Goal: Task Accomplishment & Management: Manage account settings

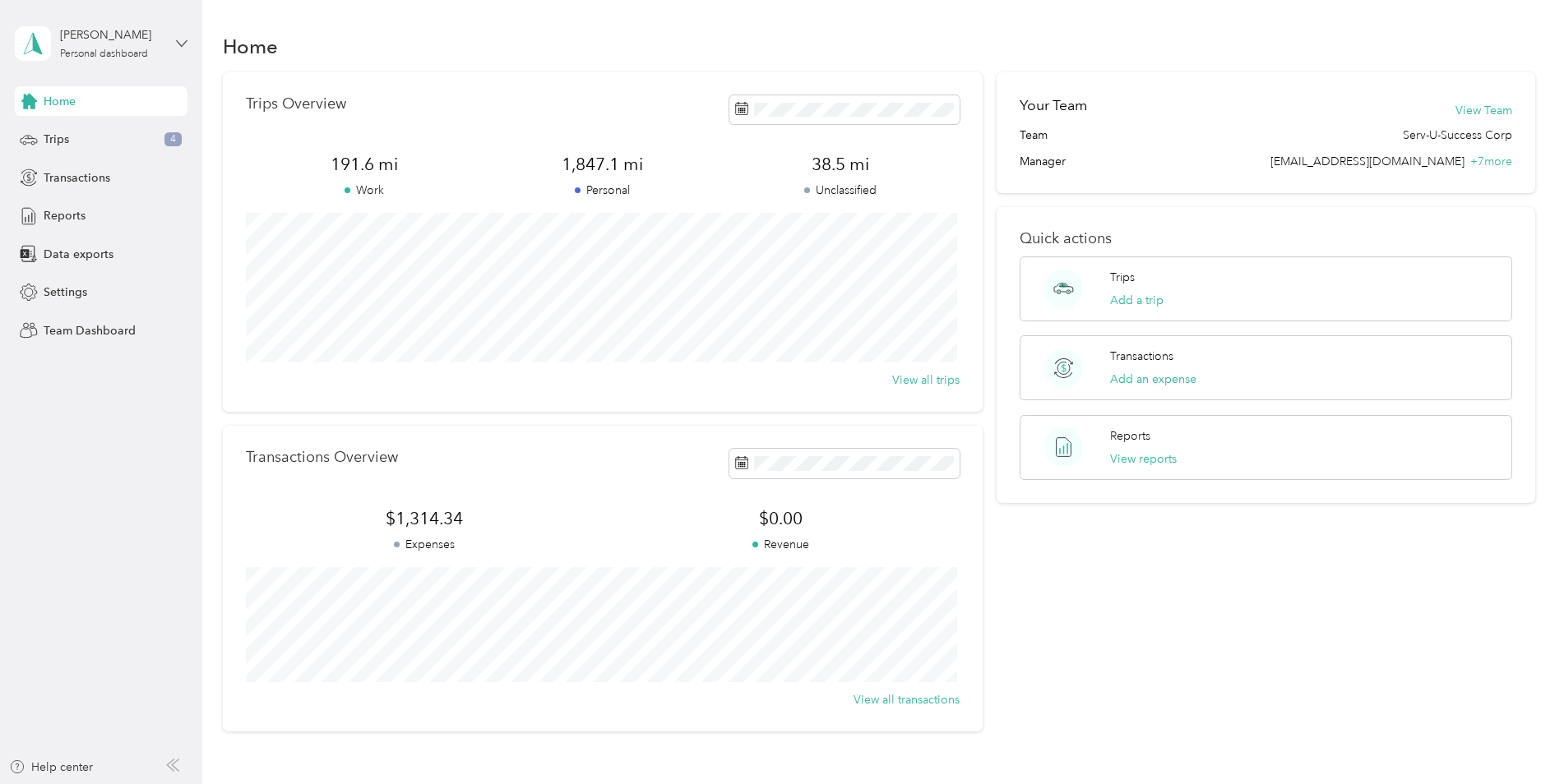
click at [178, 45] on icon at bounding box center [181, 43] width 12 height 12
click at [123, 134] on div "Team dashboard" at bounding box center [188, 135] width 323 height 29
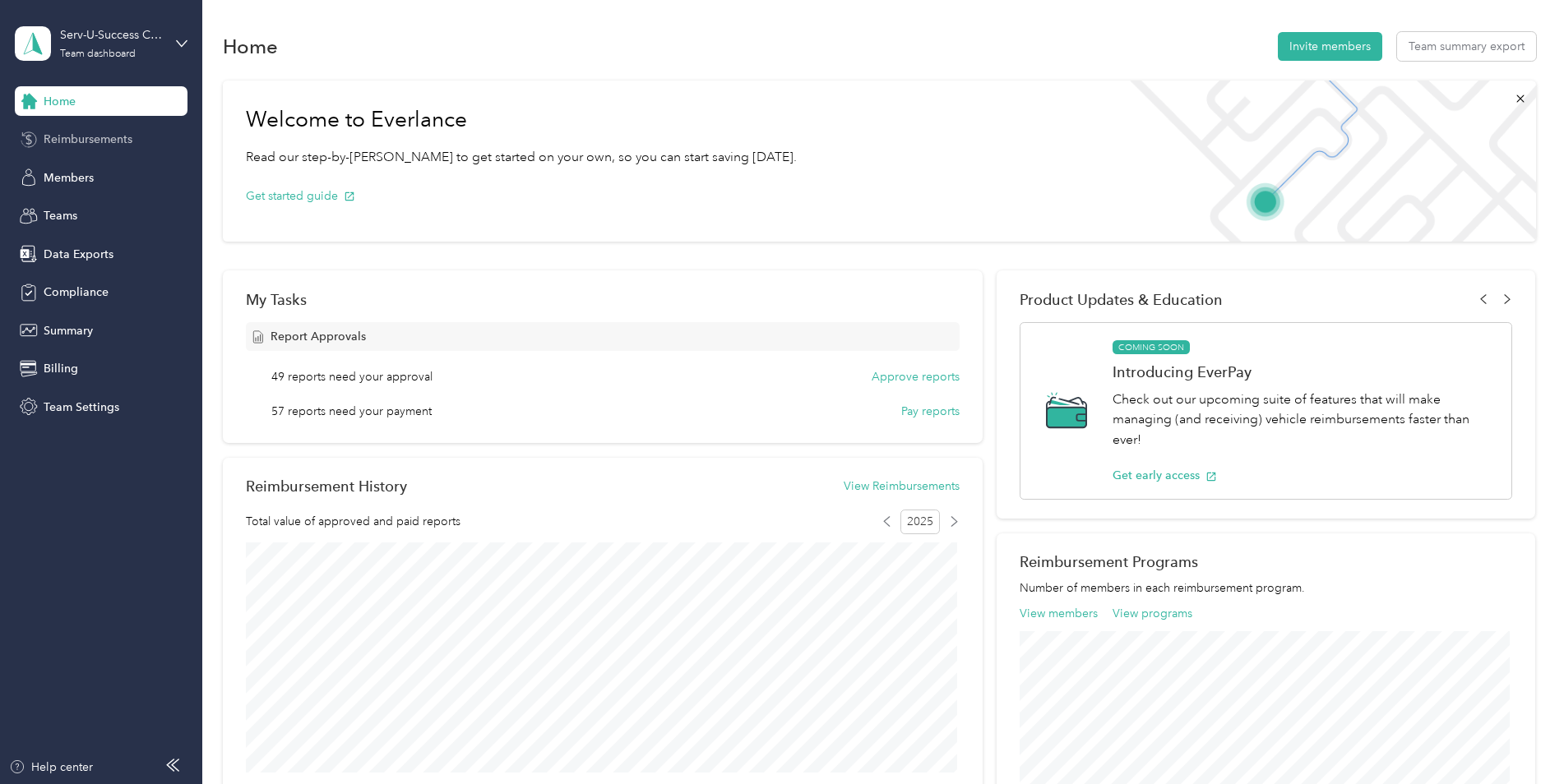
click at [116, 143] on span "Reimbursements" at bounding box center [88, 139] width 89 height 17
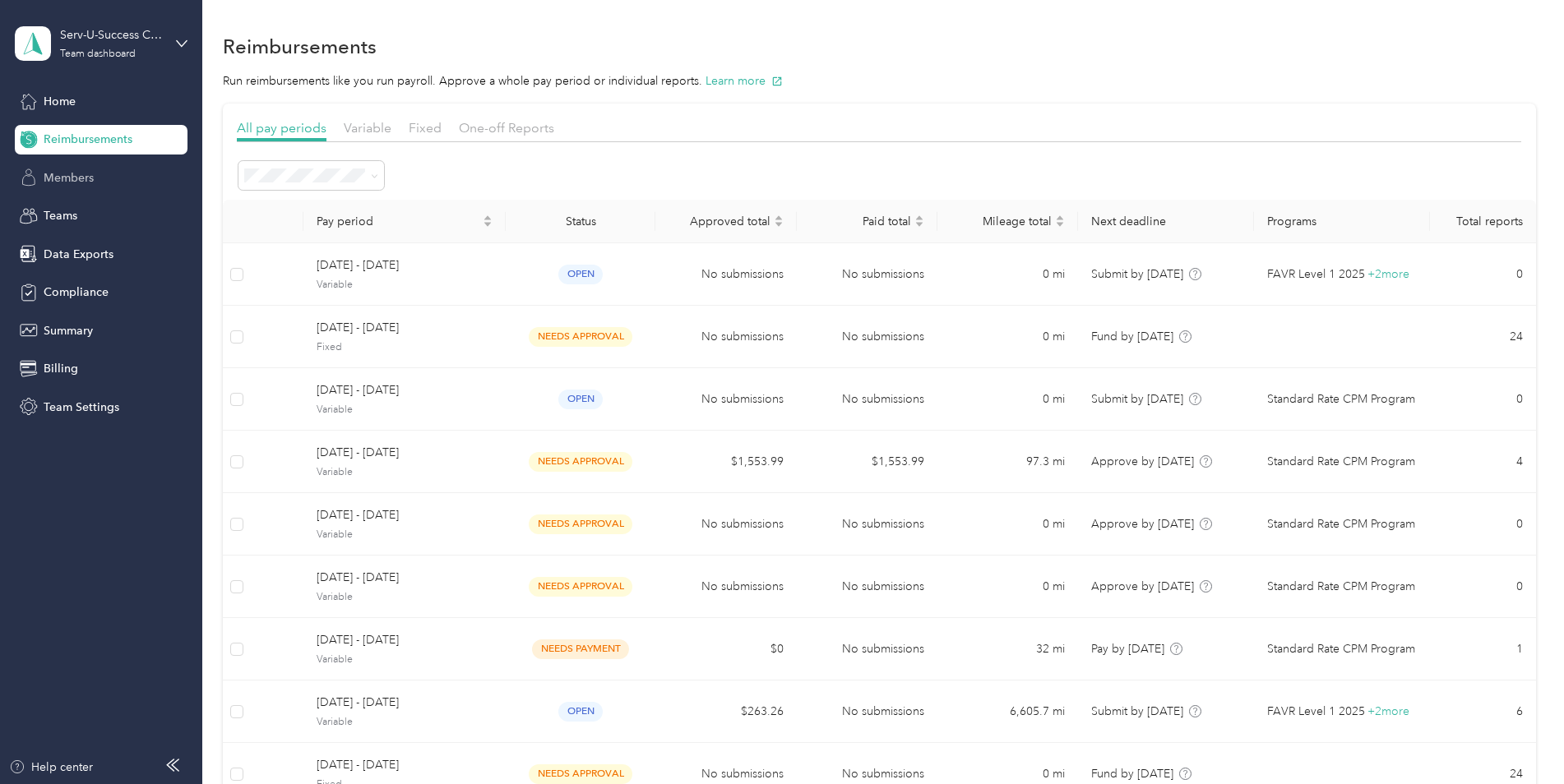
click at [68, 177] on span "Members" at bounding box center [69, 178] width 50 height 17
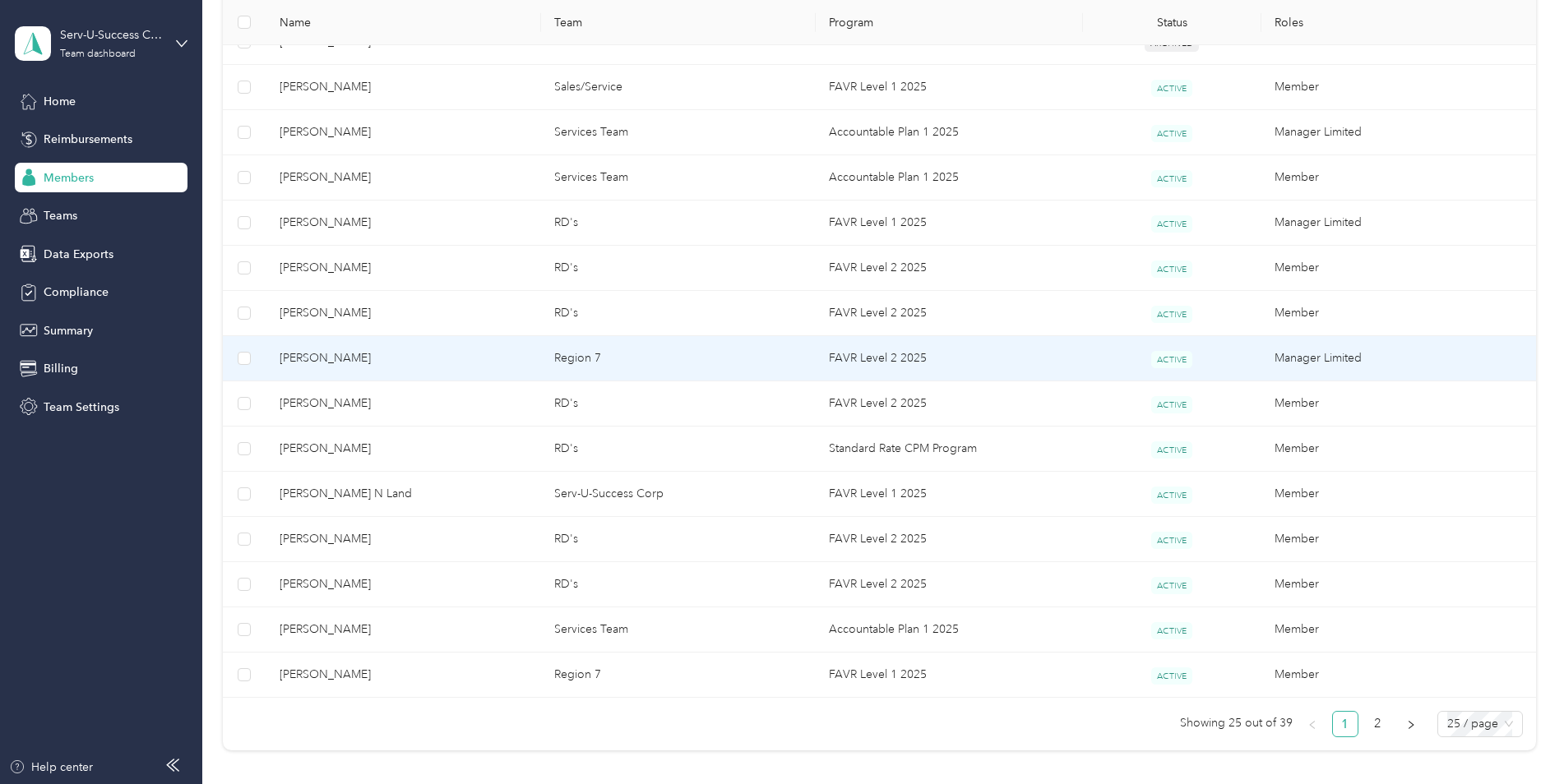
scroll to position [847, 0]
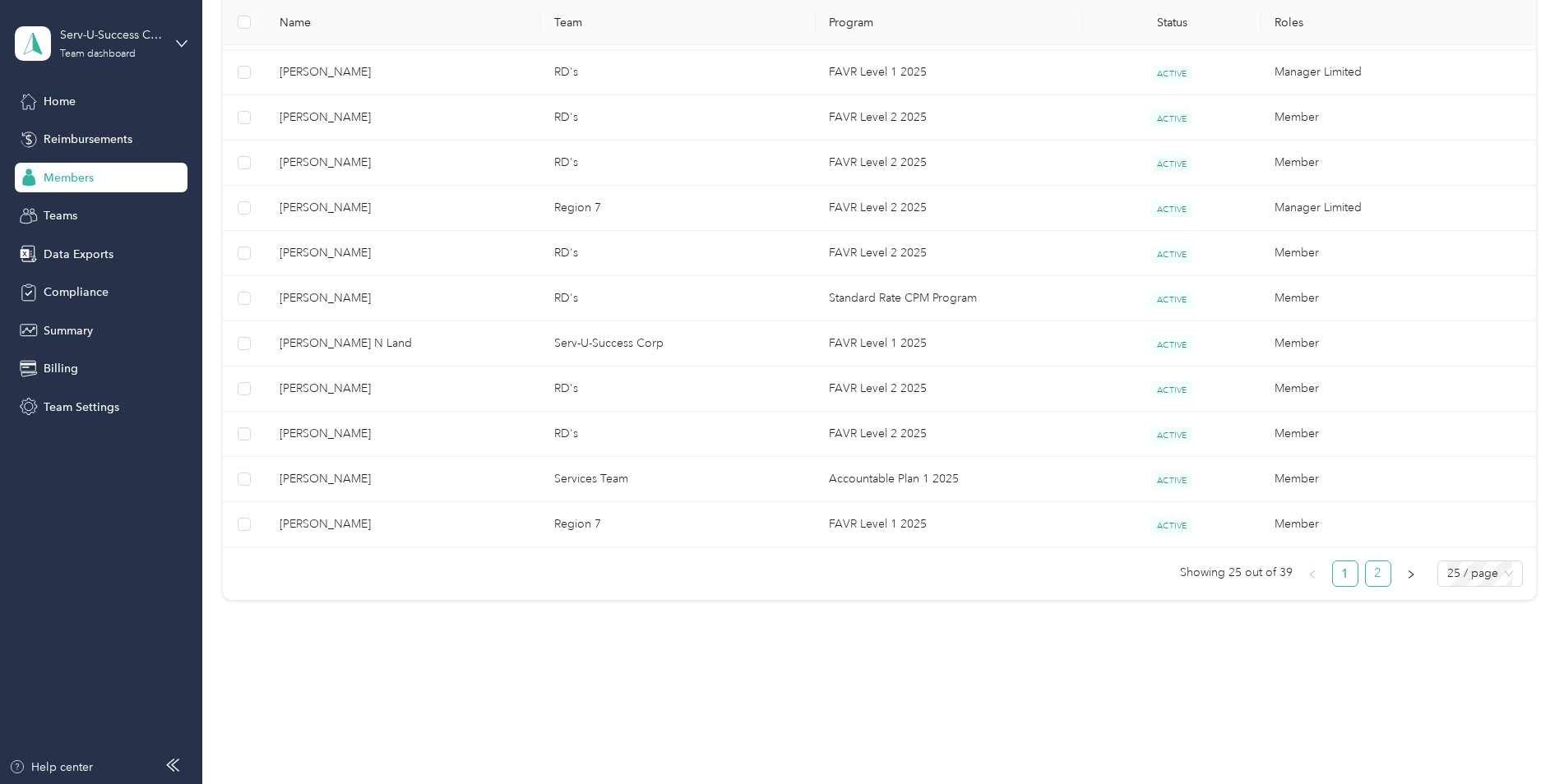
click at [1369, 580] on link "2" at bounding box center [1377, 573] width 24 height 24
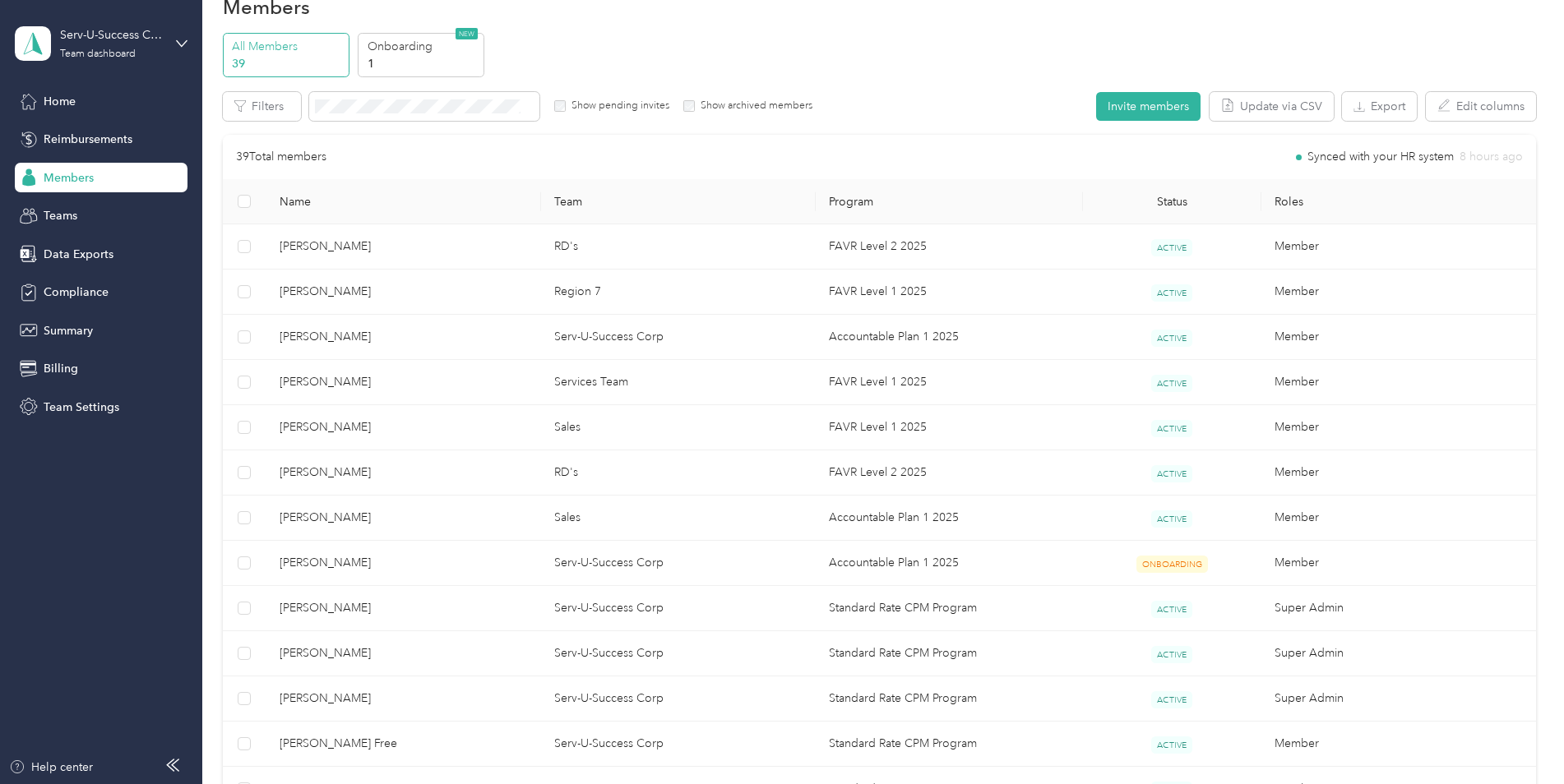
scroll to position [21, 0]
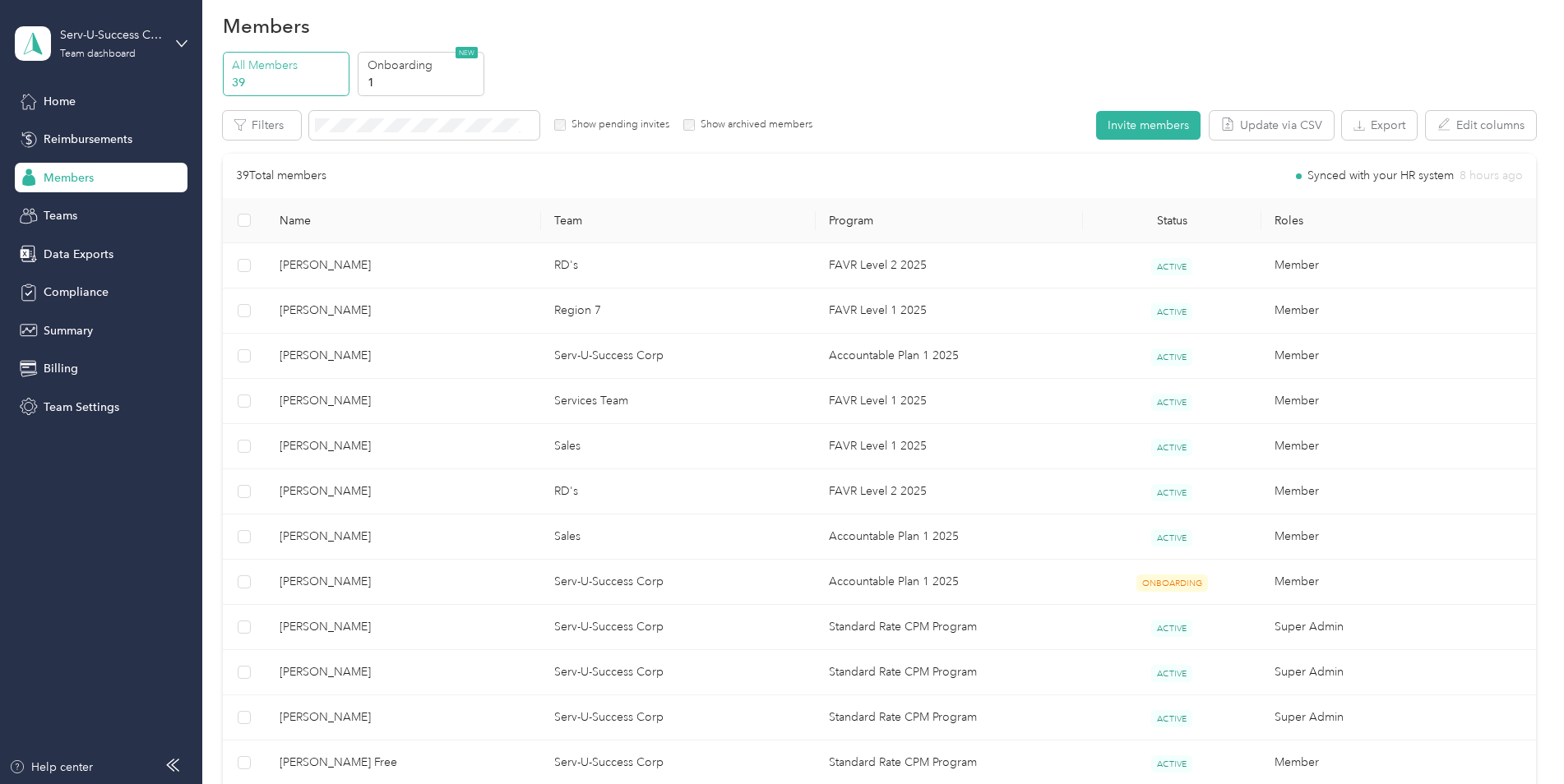
click at [698, 129] on label "Show archived members" at bounding box center [753, 125] width 118 height 14
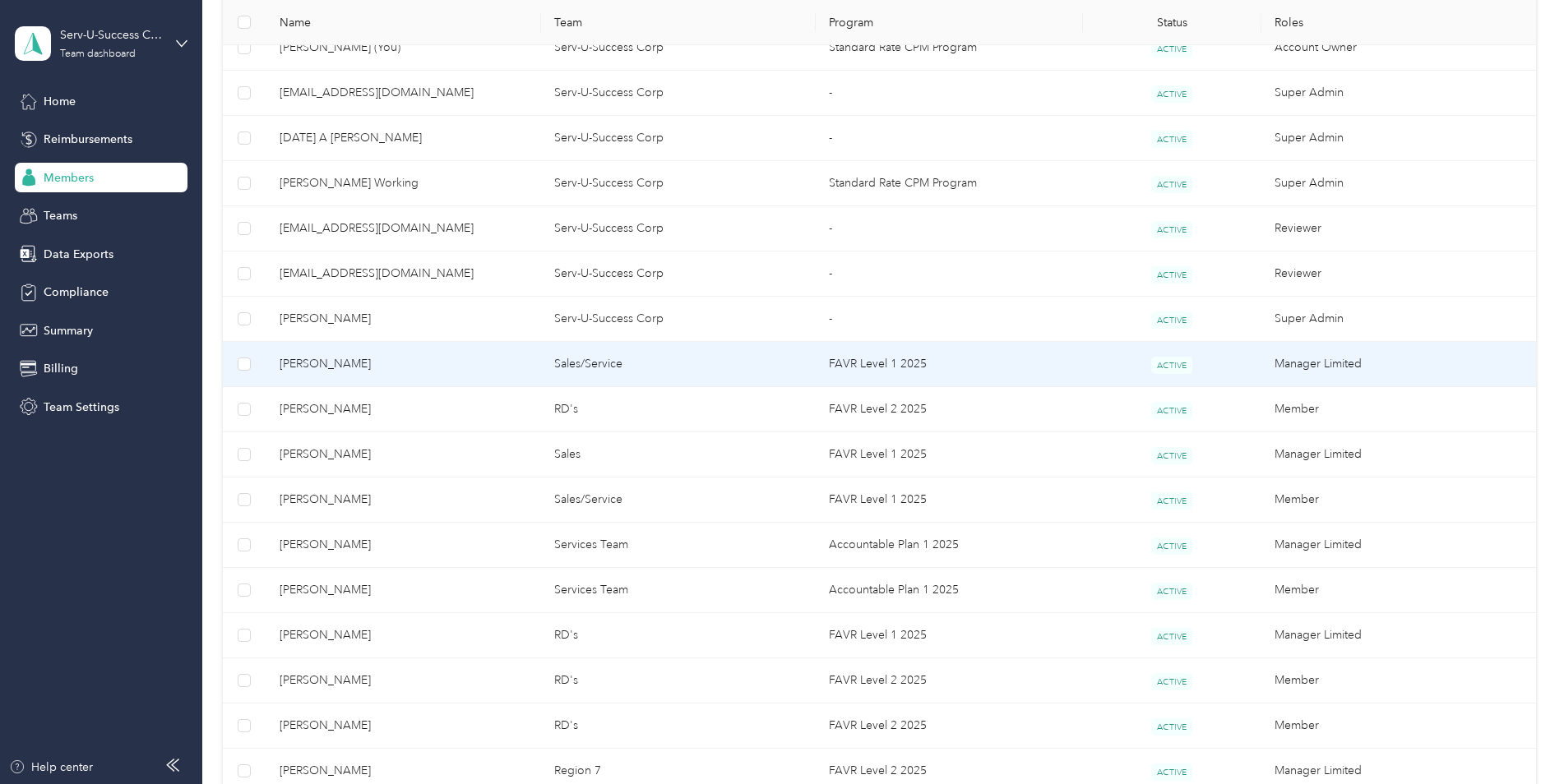
scroll to position [267, 0]
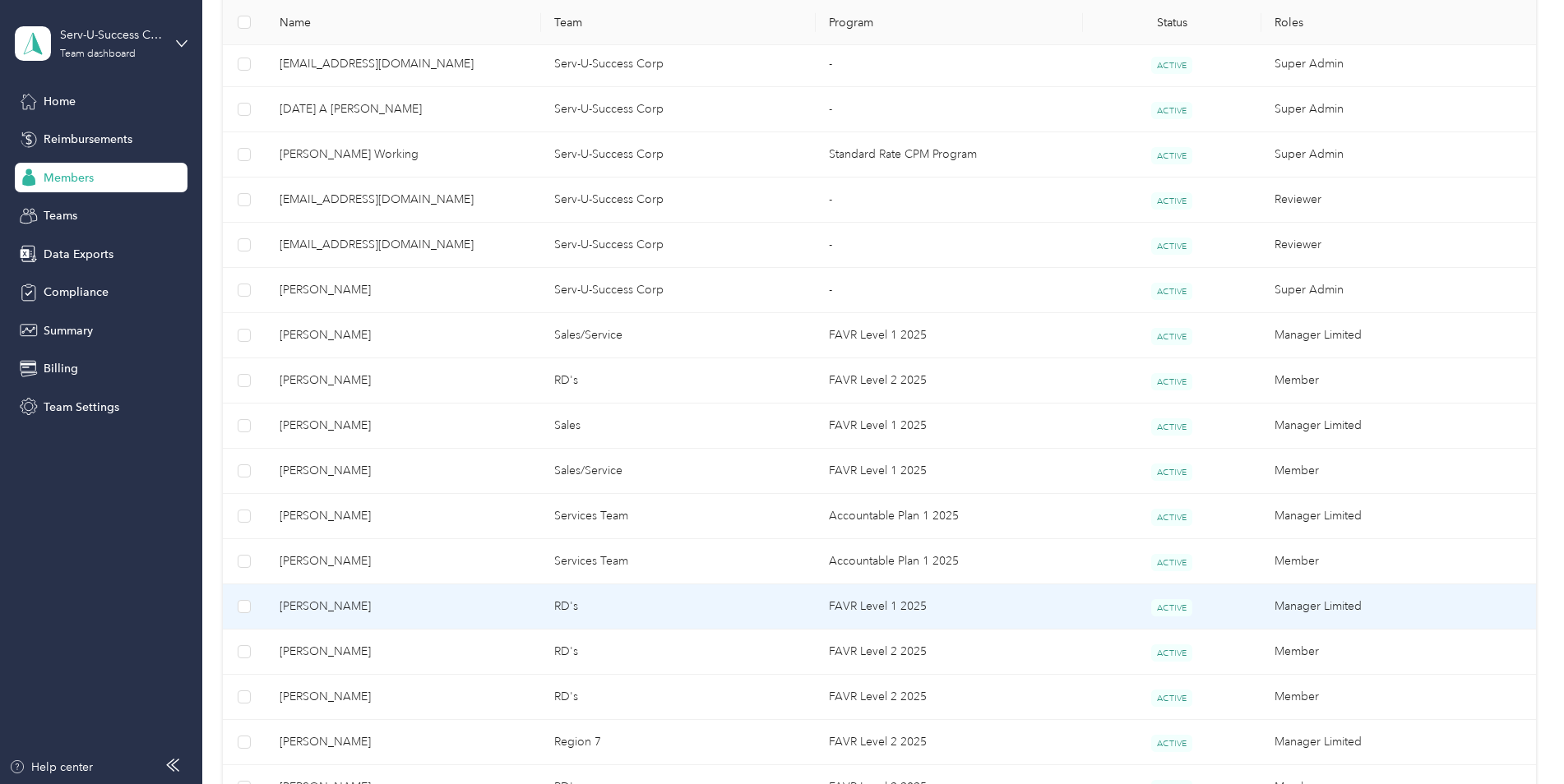
click at [352, 605] on span "[PERSON_NAME]" at bounding box center [404, 606] width 249 height 18
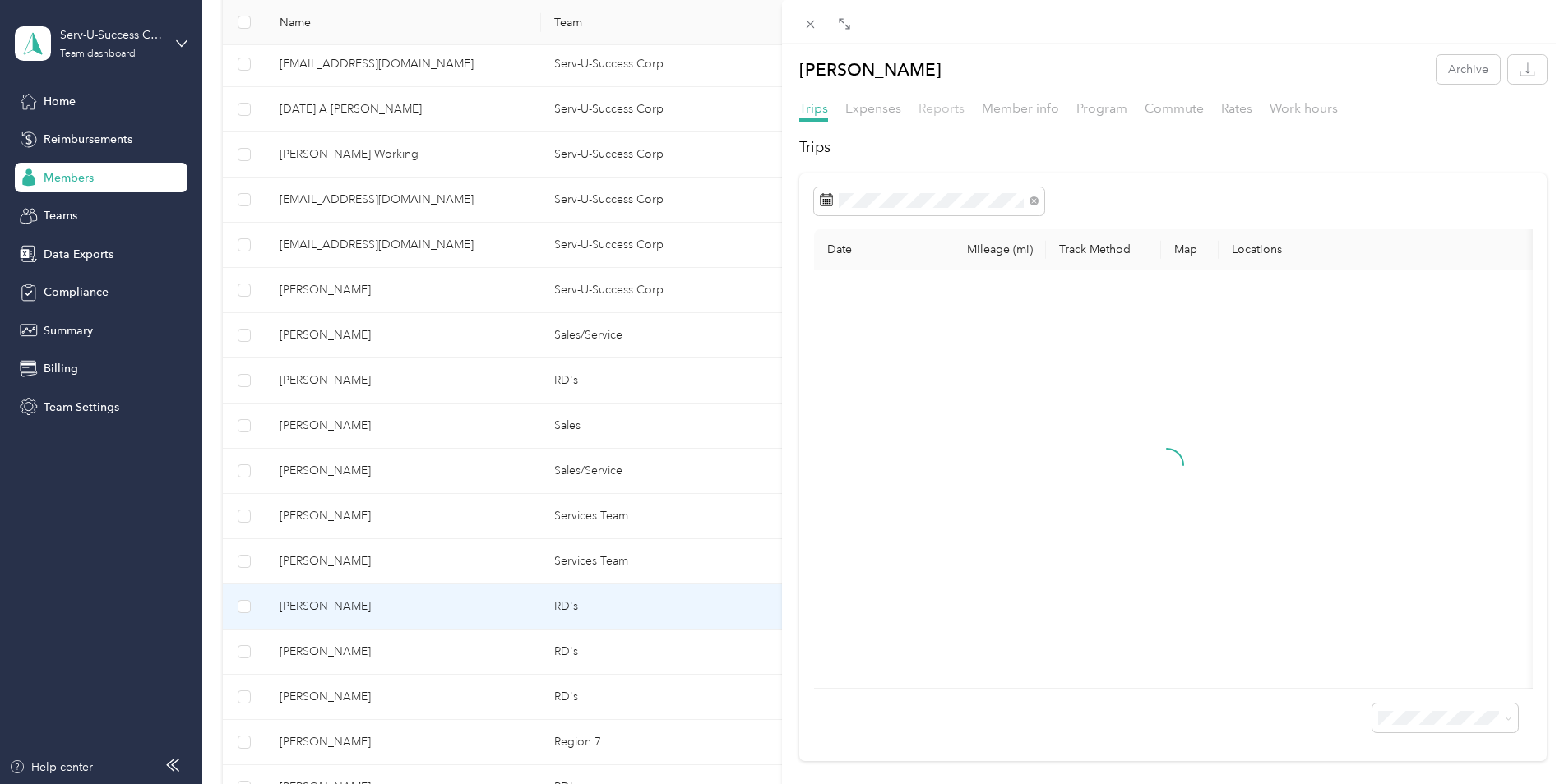
click at [940, 111] on span "Reports" at bounding box center [940, 108] width 46 height 15
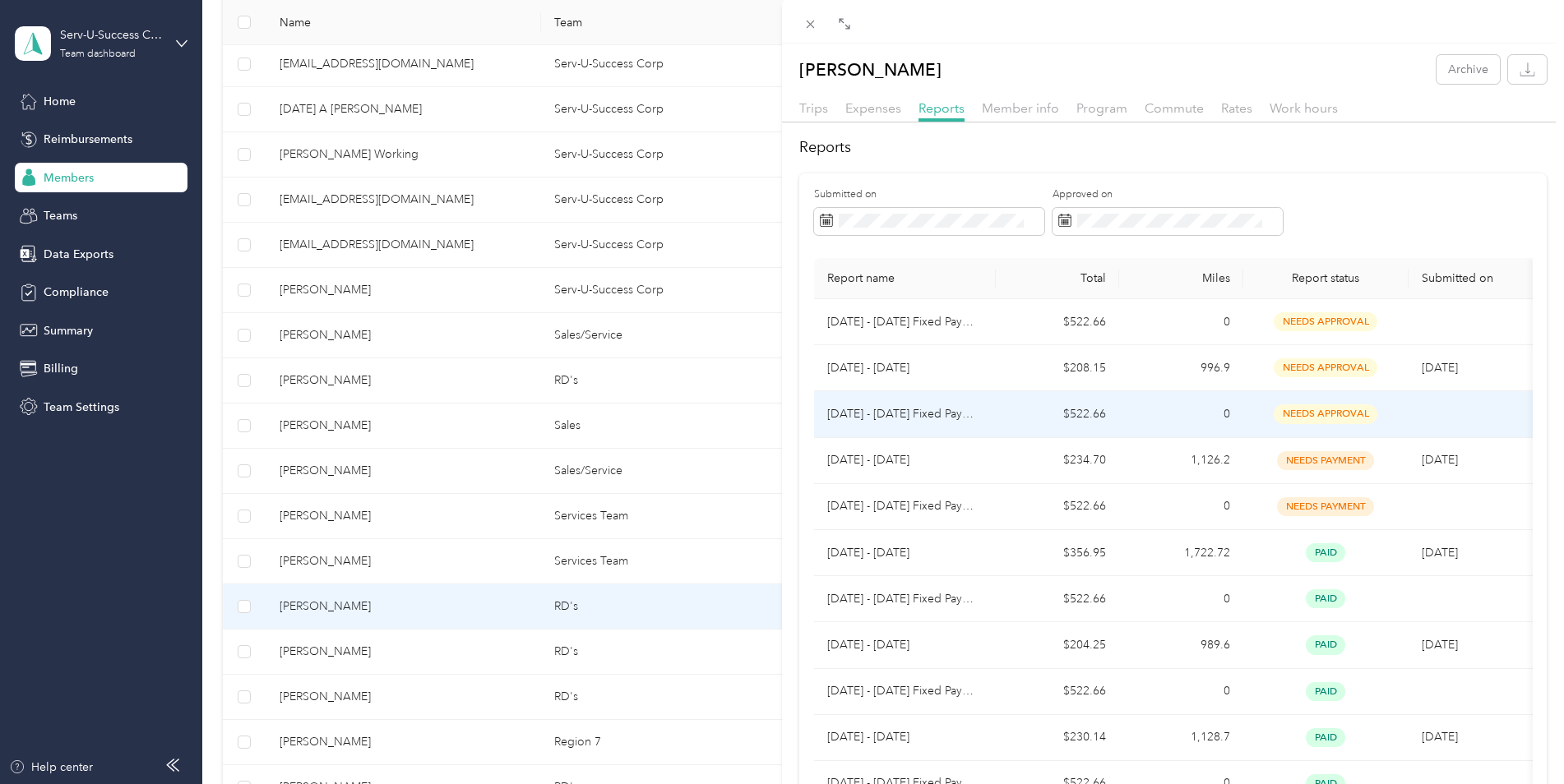
click at [888, 417] on p "[DATE] - [DATE] Fixed Payment" at bounding box center [904, 414] width 155 height 18
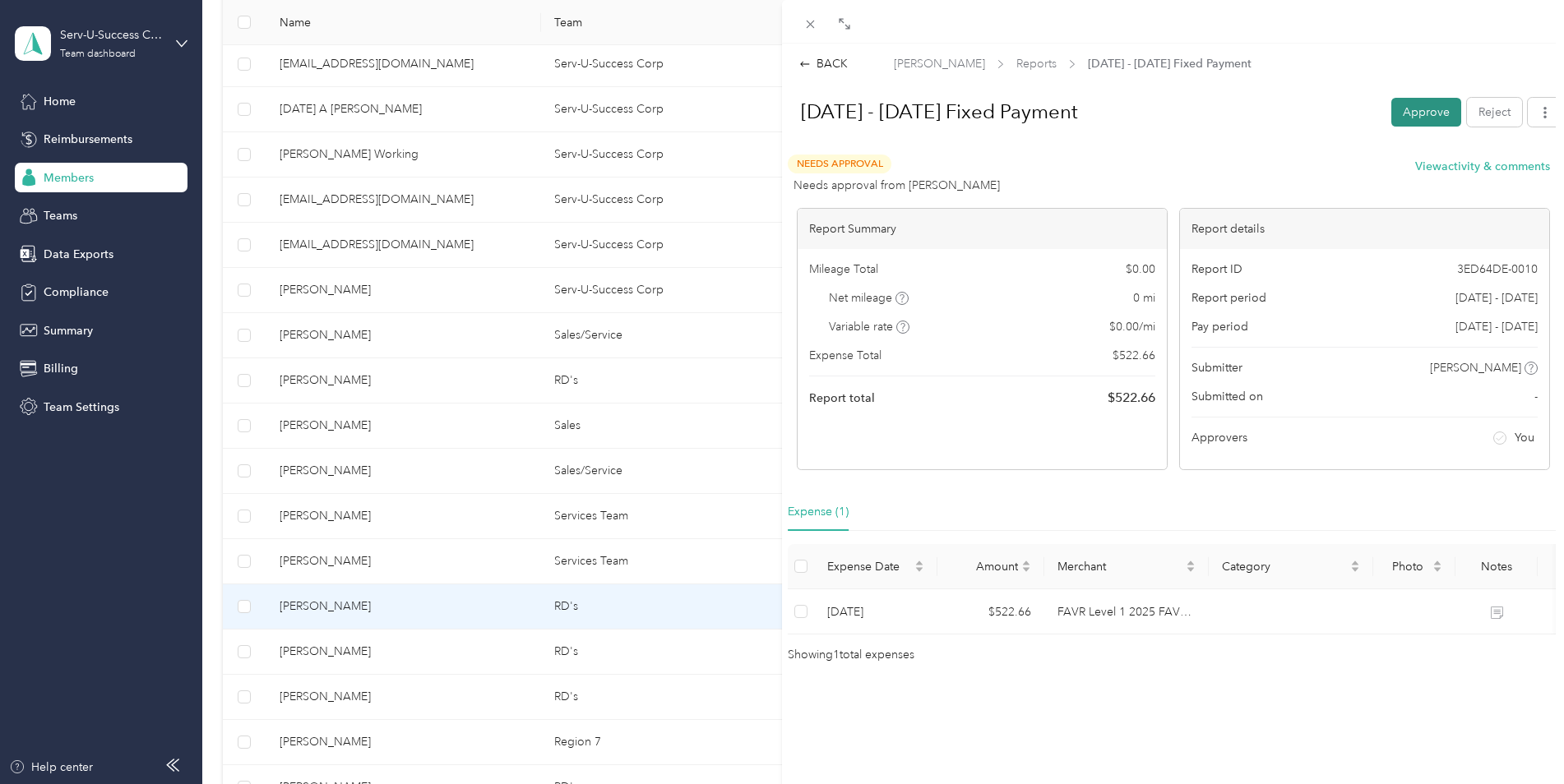
click at [1411, 106] on button "Approve" at bounding box center [1426, 112] width 70 height 29
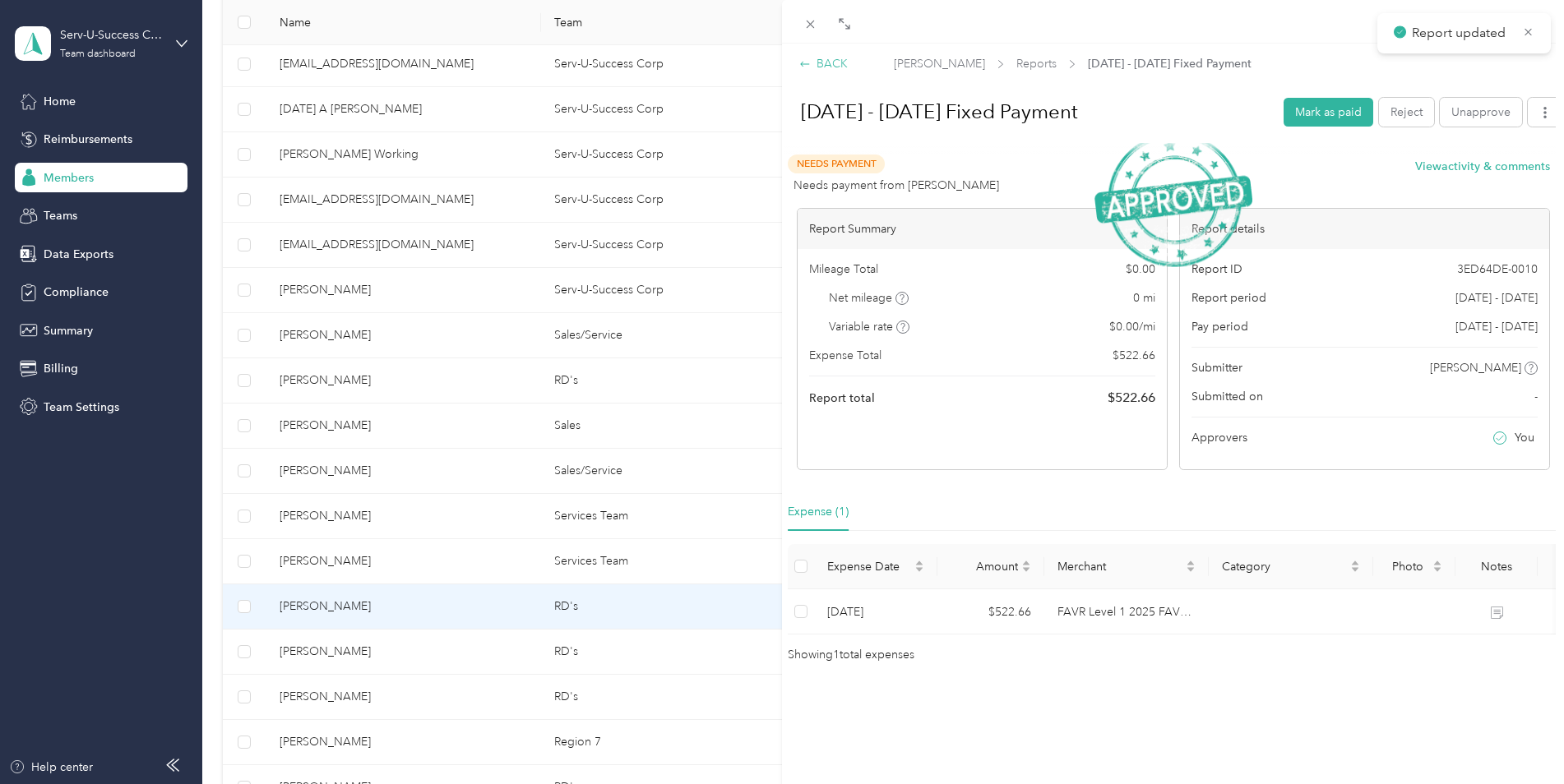
click at [822, 61] on div "BACK" at bounding box center [824, 63] width 48 height 17
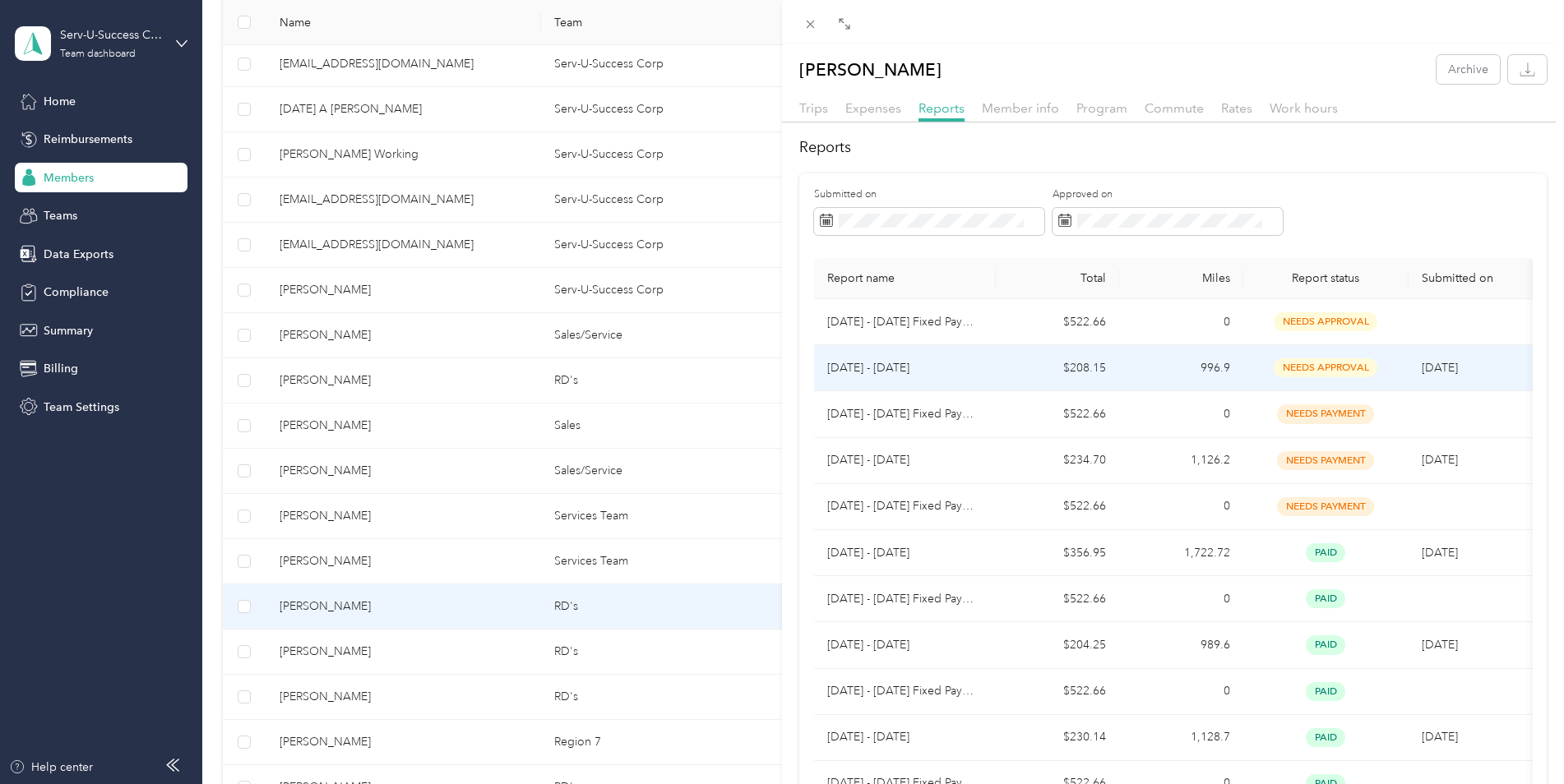
click at [877, 354] on td "[DATE] - [DATE]" at bounding box center [904, 368] width 181 height 46
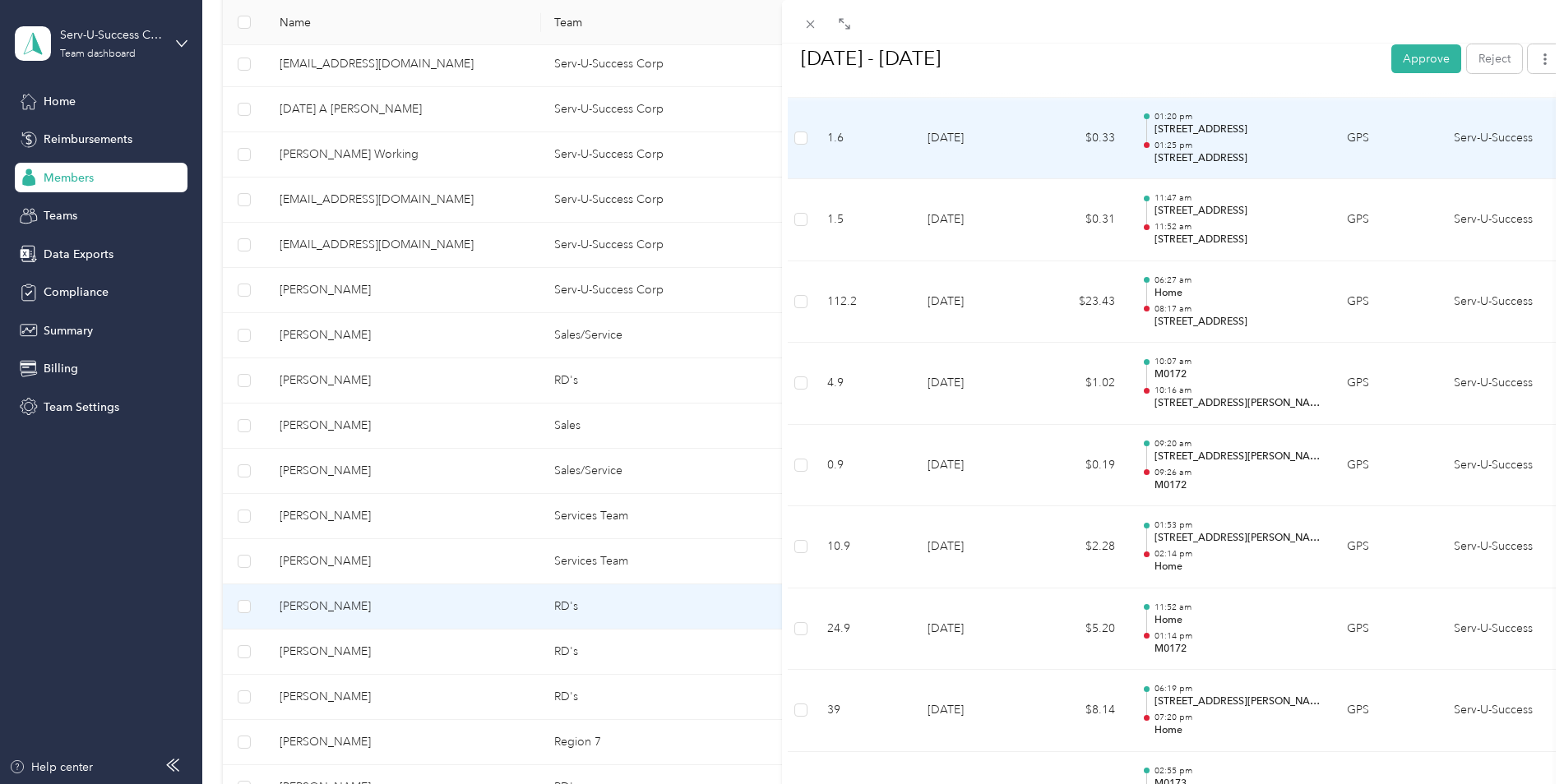
scroll to position [2853, 0]
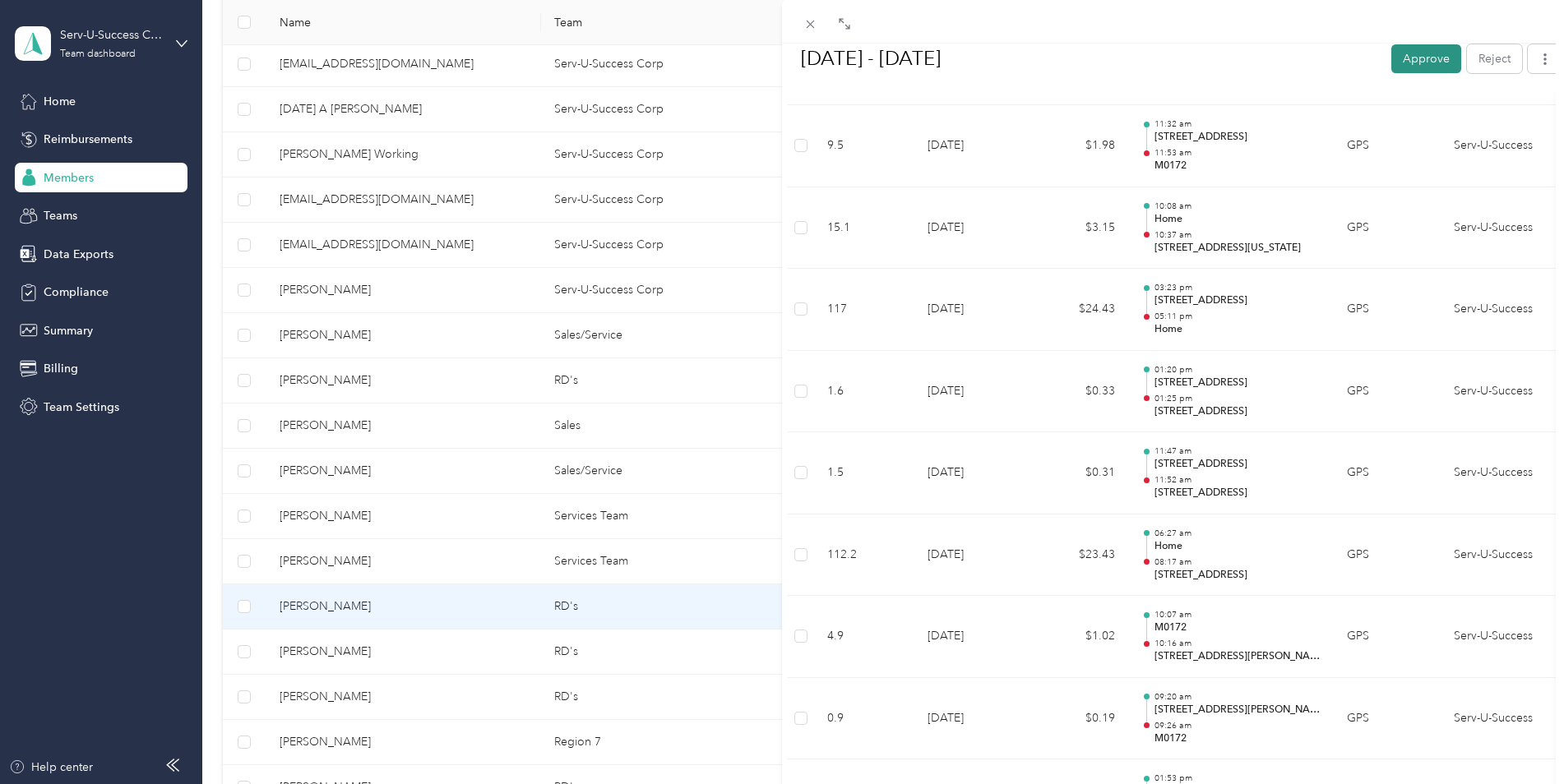
click at [1410, 62] on button "Approve" at bounding box center [1426, 58] width 70 height 29
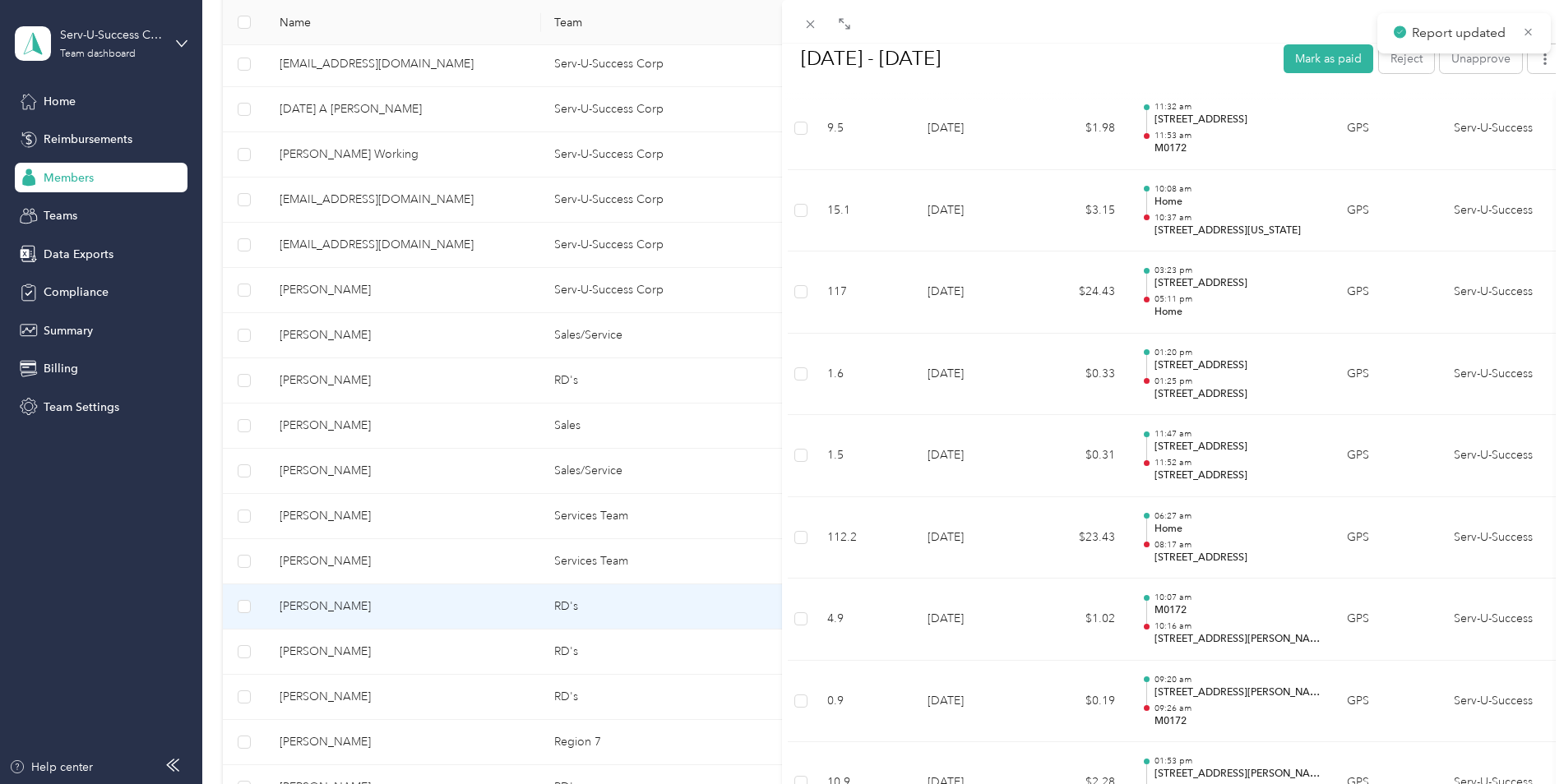
scroll to position [2835, 0]
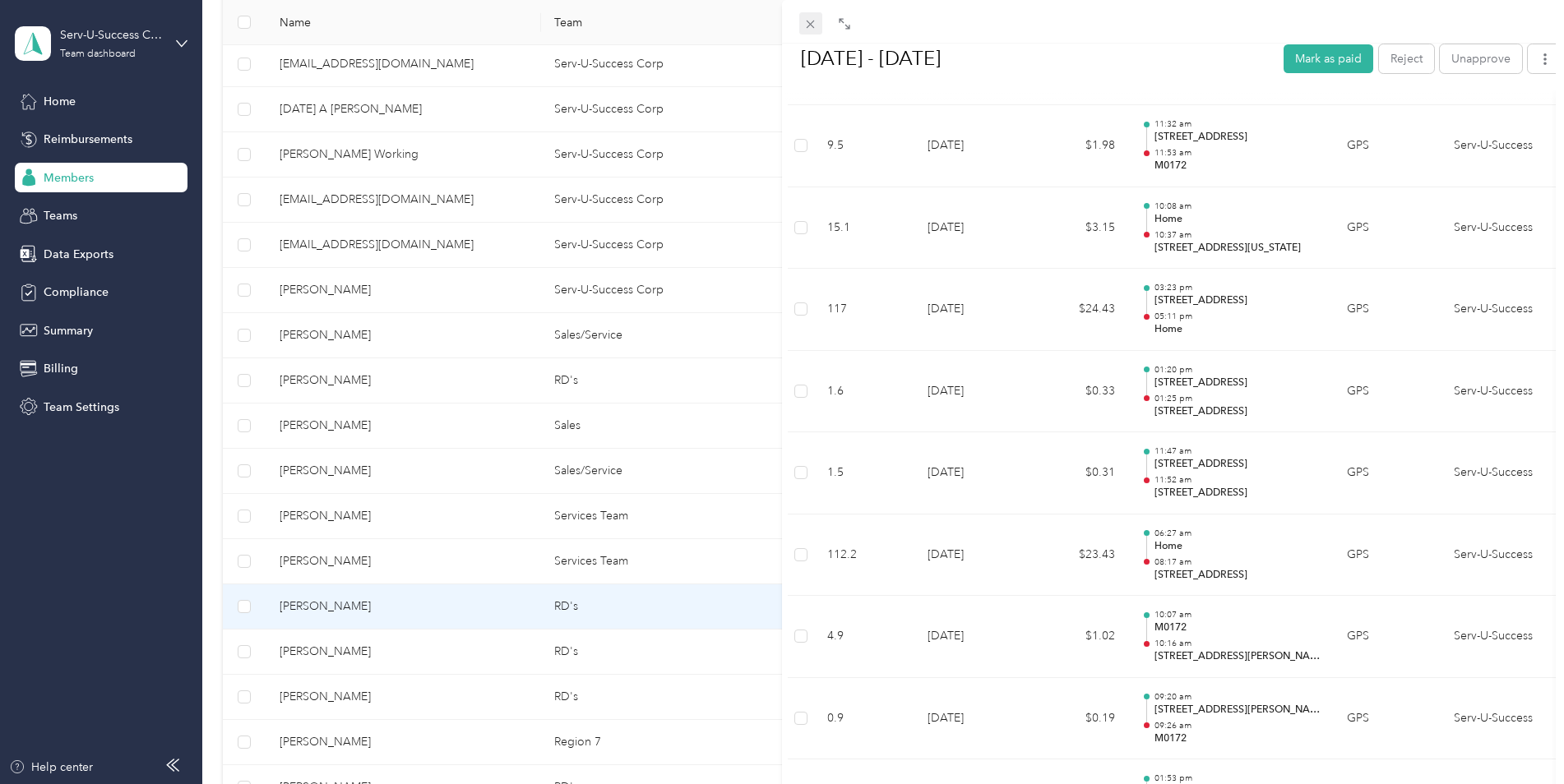
click at [812, 22] on icon at bounding box center [810, 24] width 14 height 14
